Goal: Task Accomplishment & Management: Manage account settings

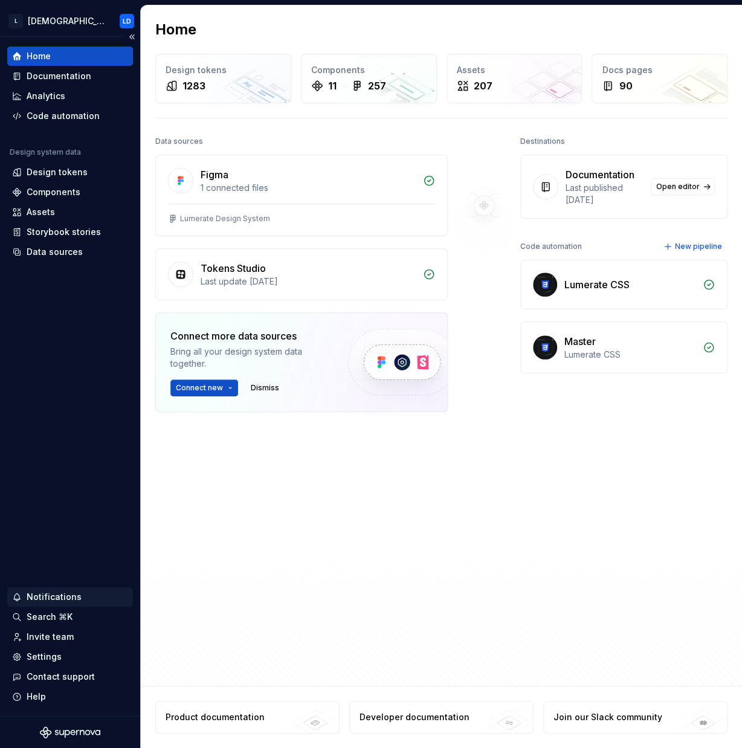
click at [52, 600] on div "Notifications" at bounding box center [54, 597] width 55 height 12
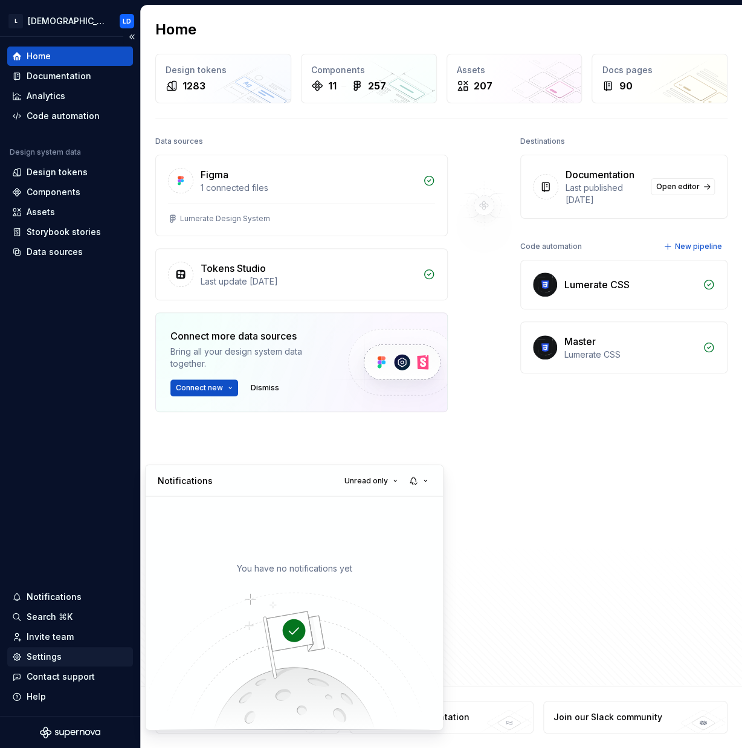
click at [40, 658] on html "L [DEMOGRAPHIC_DATA] LD Home Documentation Analytics Code automation Design sys…" at bounding box center [371, 374] width 742 height 748
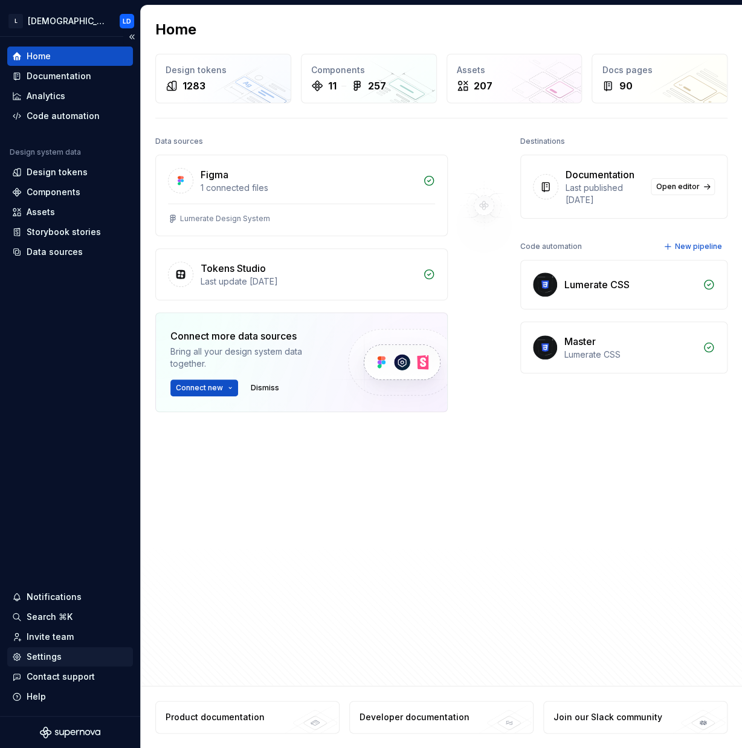
click at [50, 655] on div "Settings" at bounding box center [44, 656] width 35 height 12
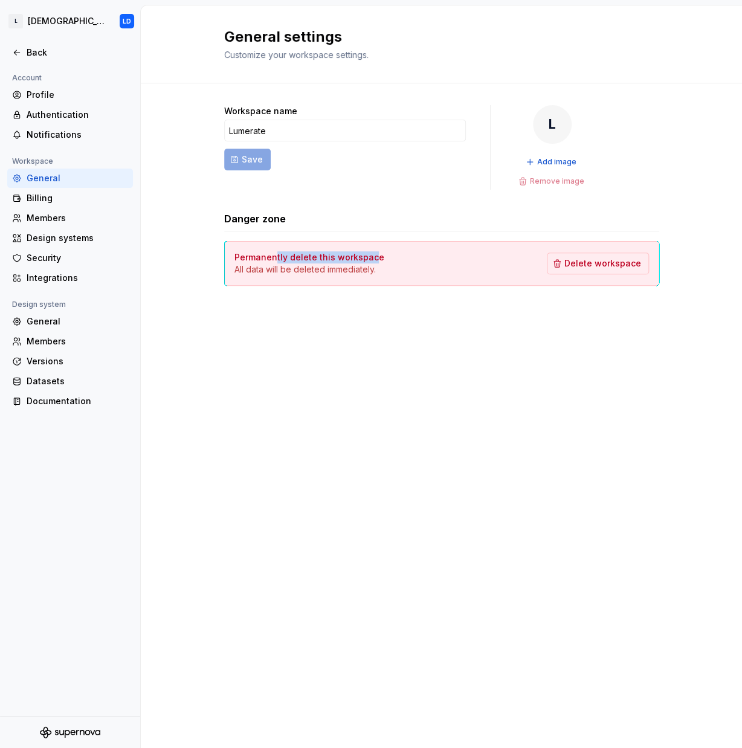
drag, startPoint x: 274, startPoint y: 258, endPoint x: 370, endPoint y: 259, distance: 96.6
click at [370, 259] on h4 "Permanently delete this workspace" at bounding box center [309, 257] width 150 height 12
click at [67, 194] on div "Billing" at bounding box center [77, 198] width 101 height 12
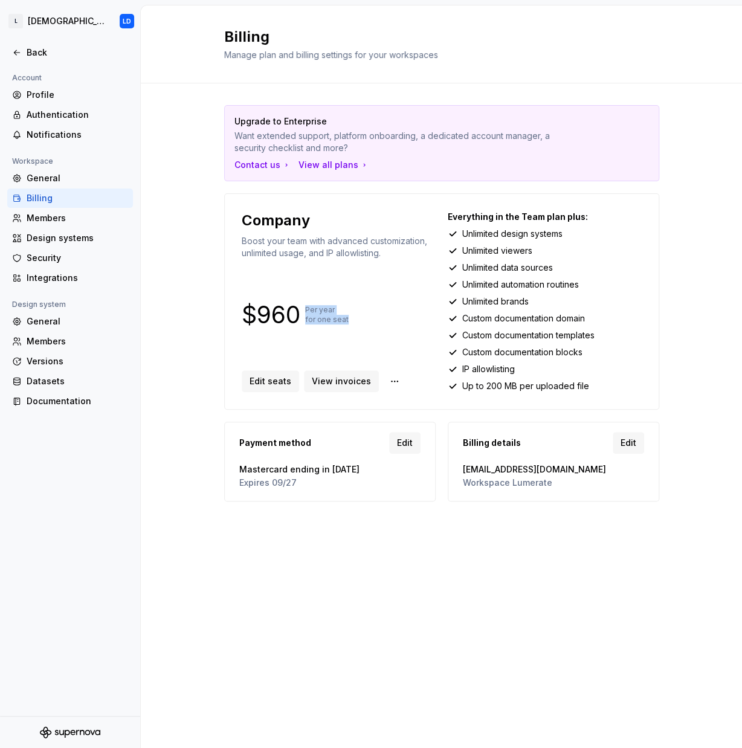
drag, startPoint x: 304, startPoint y: 310, endPoint x: 359, endPoint y: 320, distance: 55.3
click at [359, 320] on div "$960 Per year for one seat" at bounding box center [339, 314] width 194 height 19
drag, startPoint x: 353, startPoint y: 322, endPoint x: 236, endPoint y: 306, distance: 118.3
click at [236, 306] on div "Company Boost your team with advanced customization, unlimited usage, and IP al…" at bounding box center [441, 301] width 435 height 216
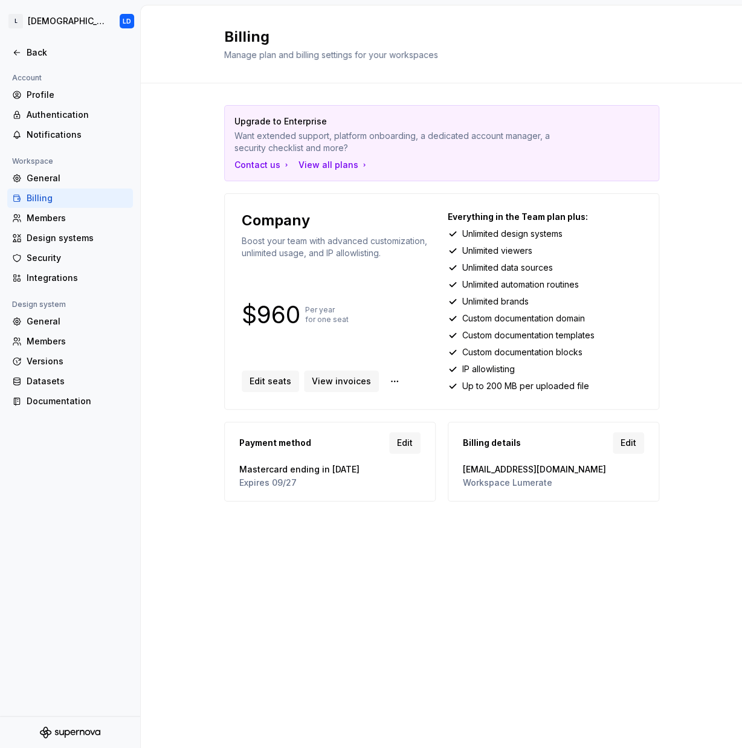
click at [358, 513] on div "Upgrade to Enterprise Want extended support, platform onboarding, a dedicated a…" at bounding box center [441, 315] width 435 height 464
click at [348, 384] on span "View invoices" at bounding box center [341, 381] width 59 height 12
